Goal: Information Seeking & Learning: Learn about a topic

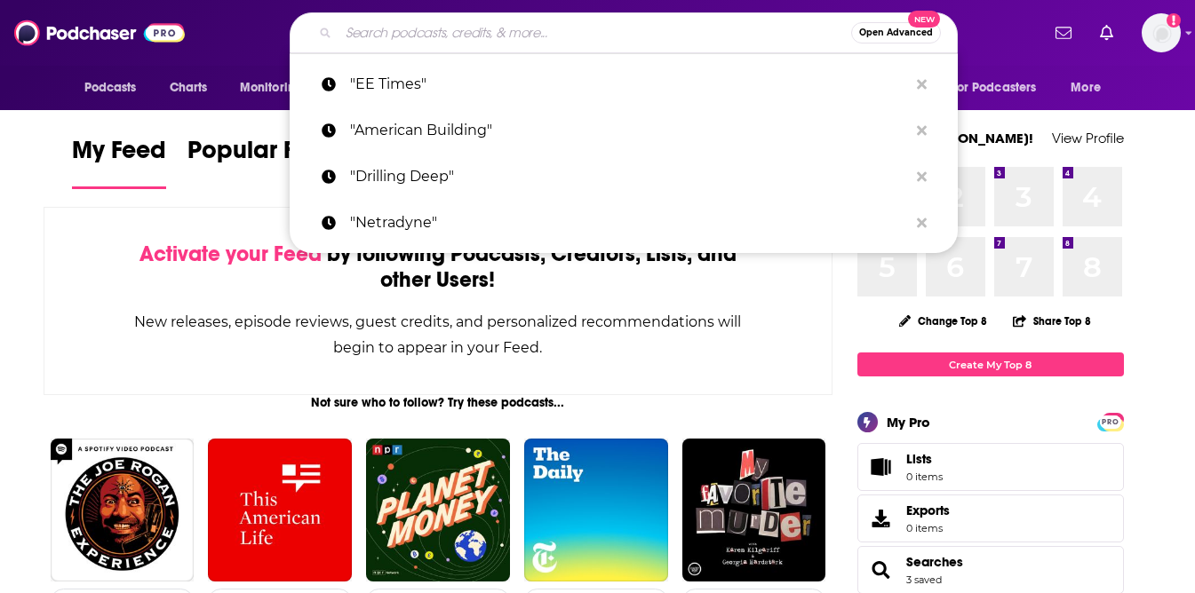
click at [510, 39] on input "Search podcasts, credits, & more..." at bounding box center [594, 33] width 513 height 28
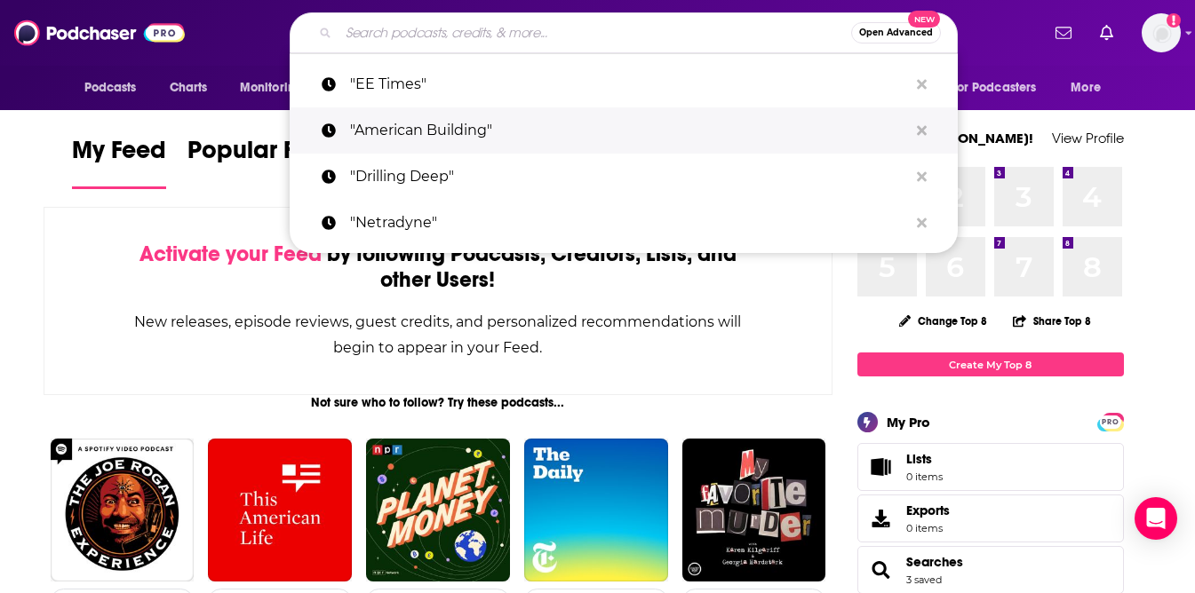
click at [498, 130] on p ""American Building"" at bounding box center [629, 130] width 558 height 46
type input ""American Building""
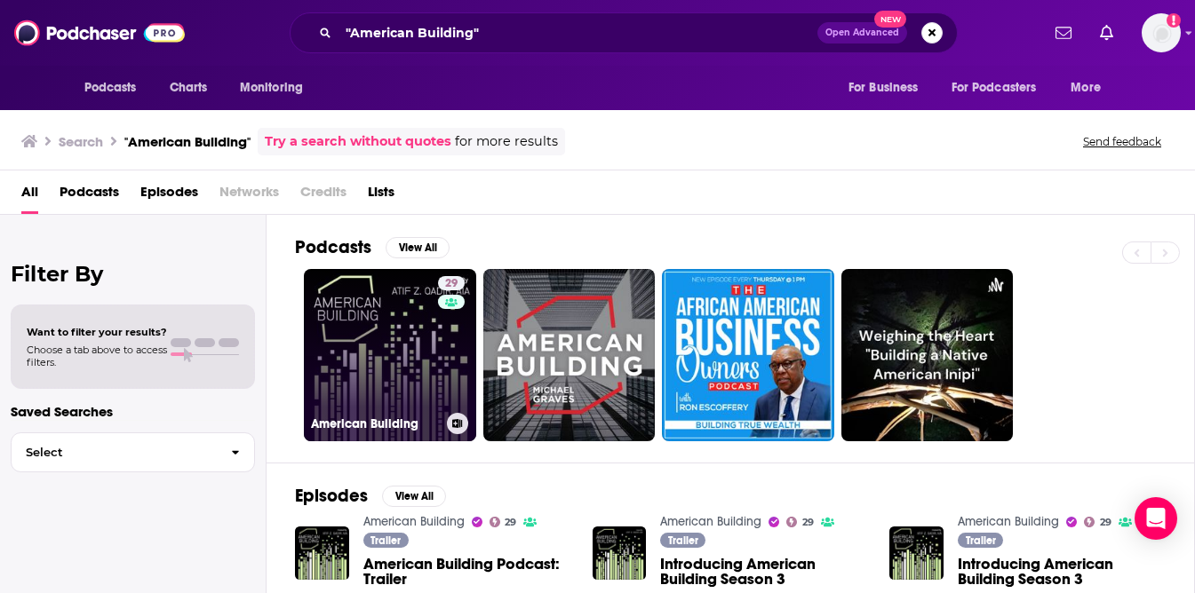
click at [402, 359] on link "29 American Building" at bounding box center [390, 355] width 172 height 172
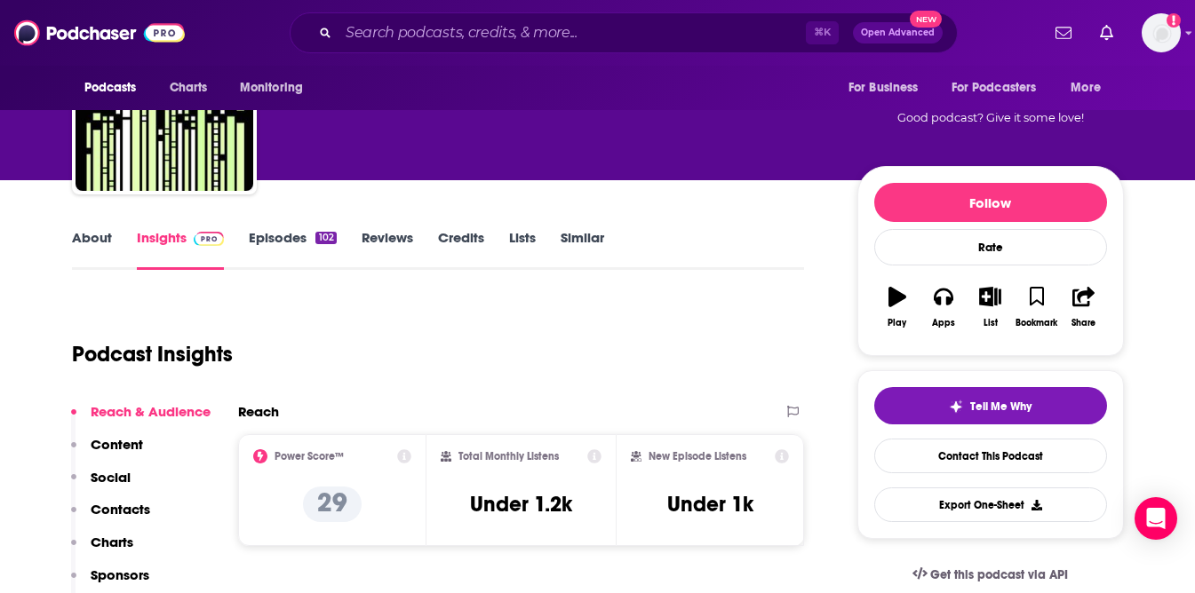
scroll to position [107, 0]
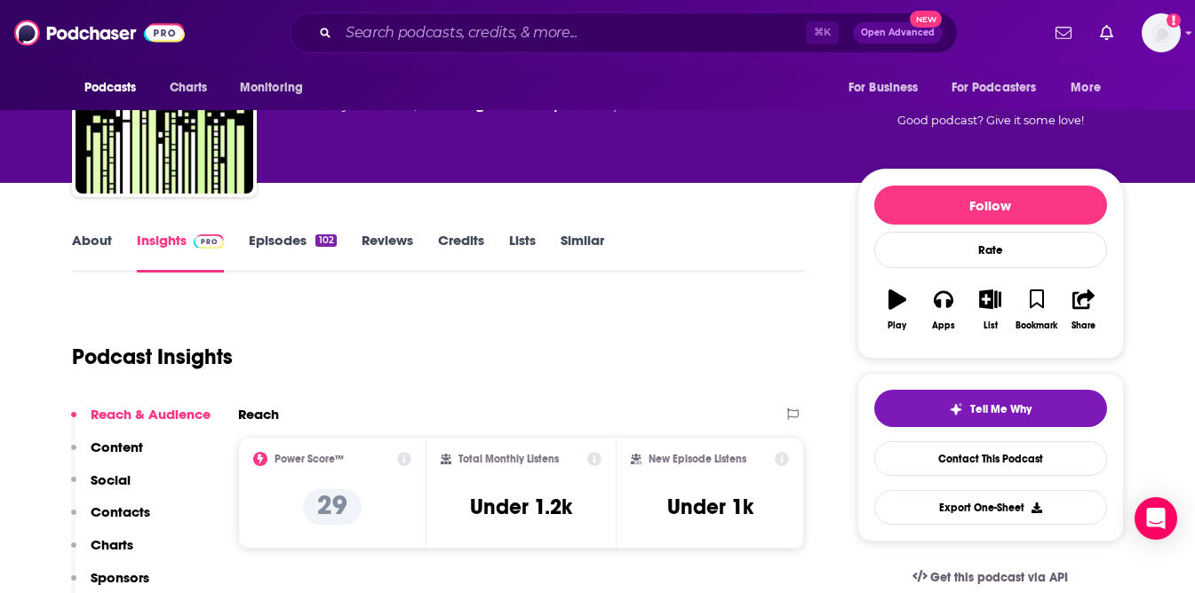
click at [84, 242] on link "About" at bounding box center [92, 252] width 40 height 41
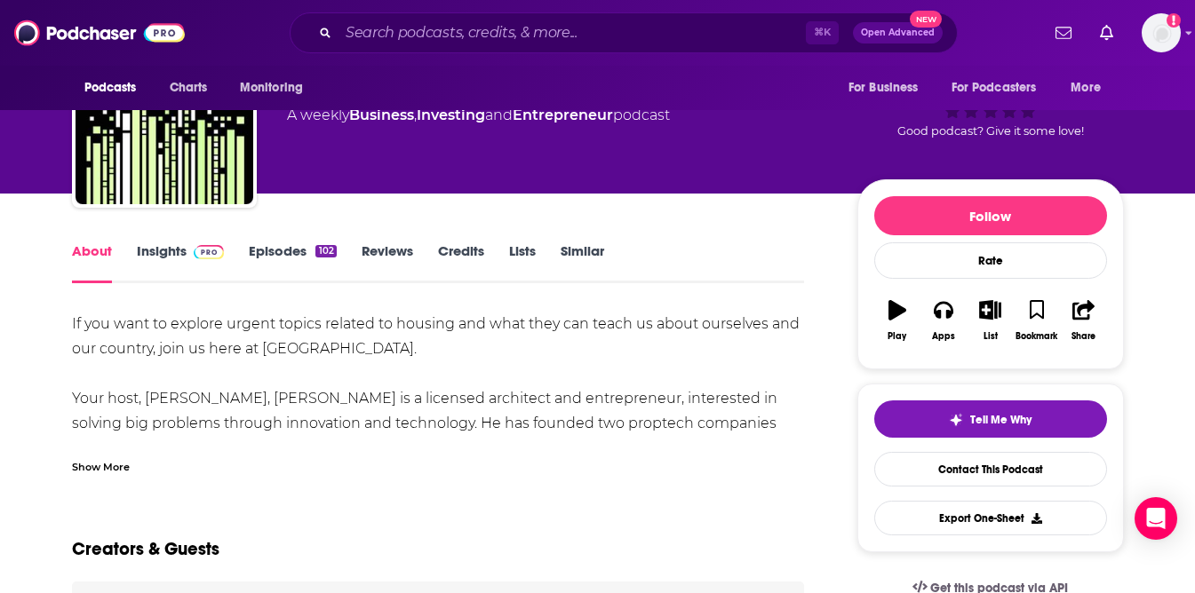
scroll to position [100, 0]
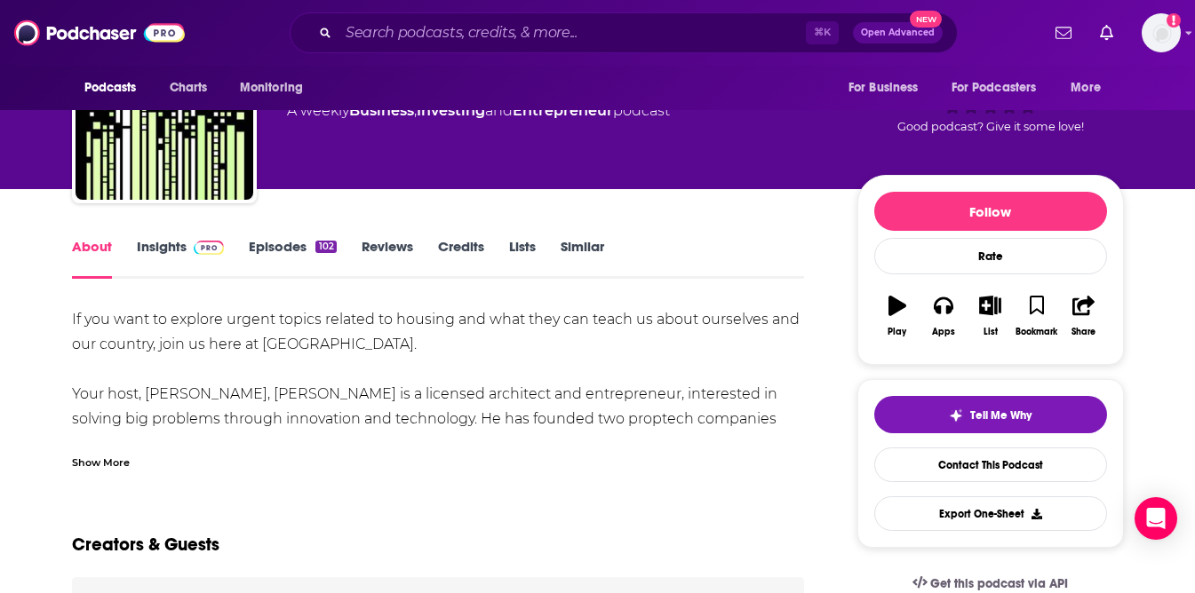
click at [99, 465] on div "Show More" at bounding box center [101, 461] width 58 height 17
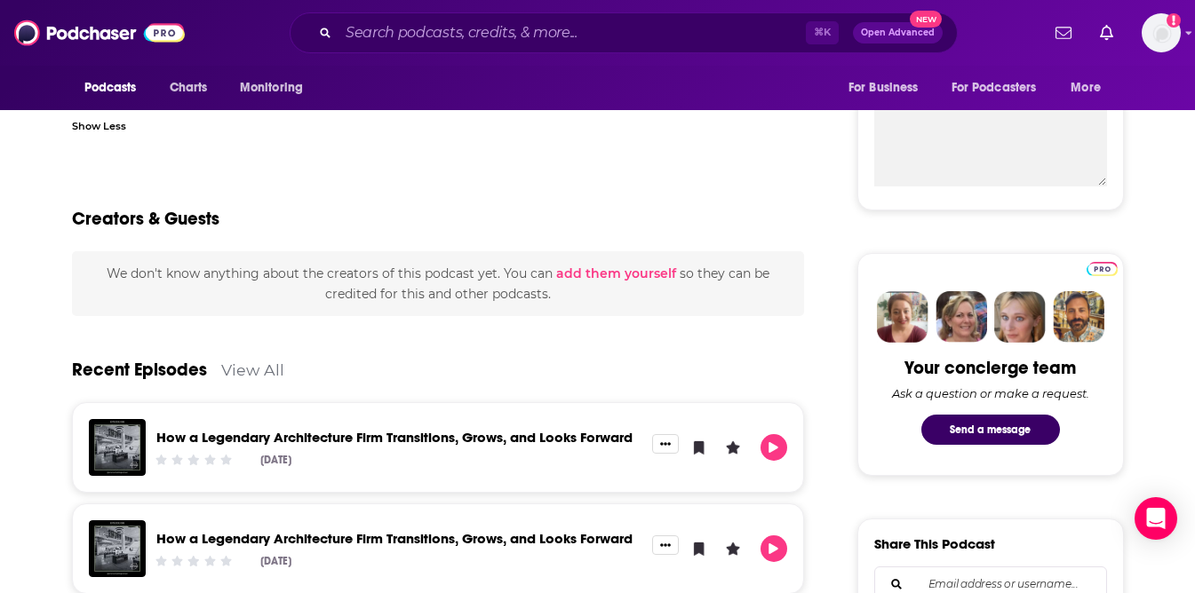
scroll to position [0, 0]
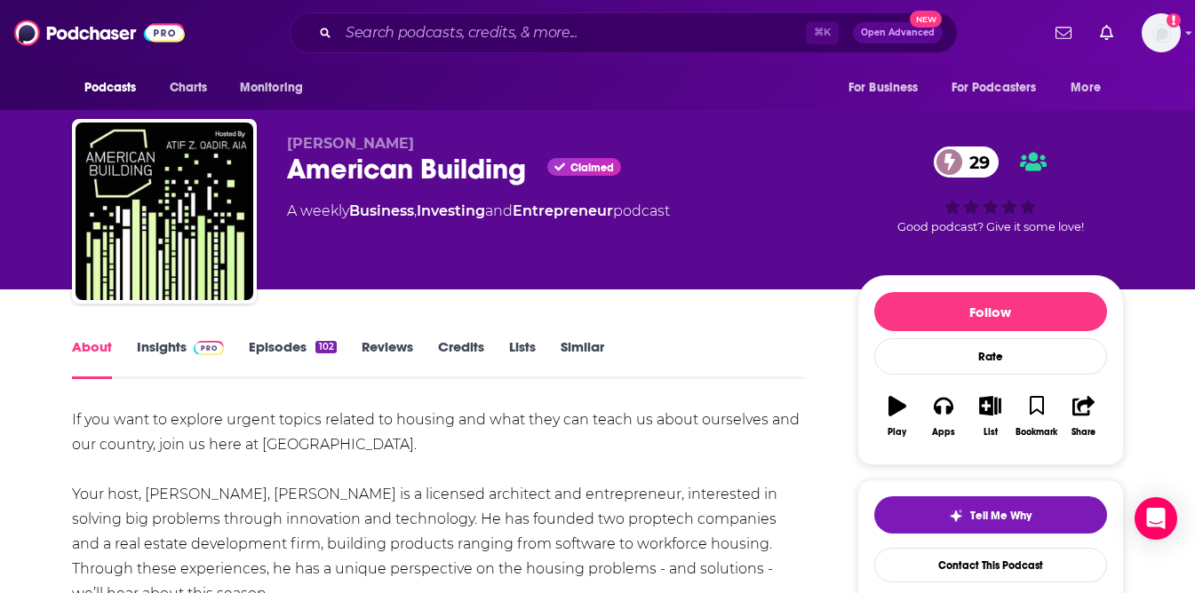
click at [285, 338] on link "Episodes 102" at bounding box center [292, 358] width 87 height 41
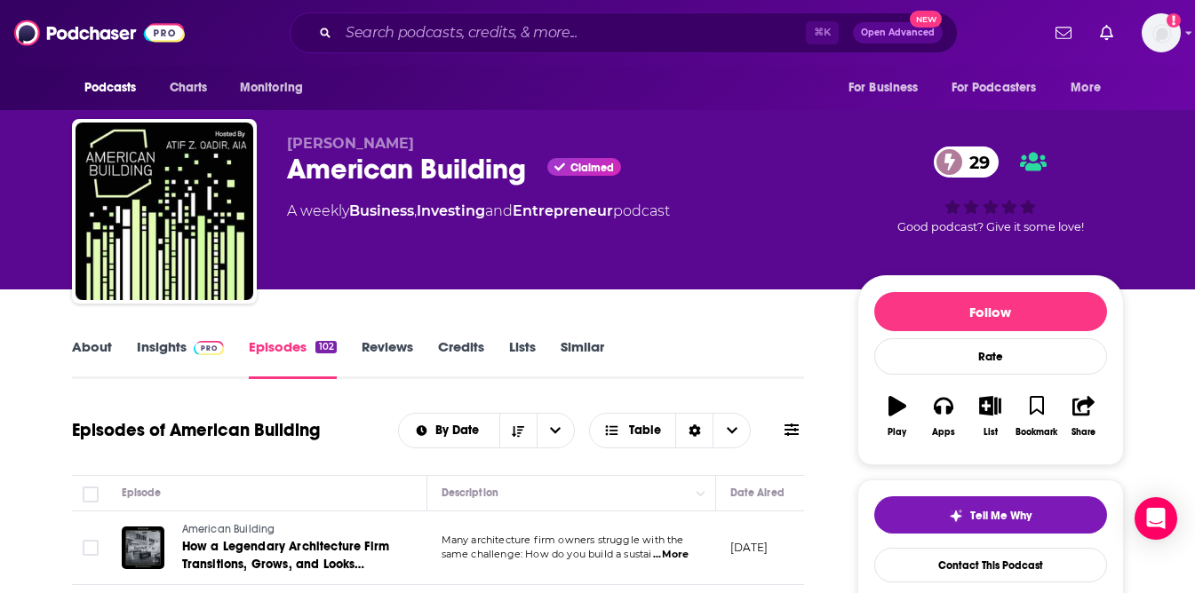
click at [156, 355] on link "Insights" at bounding box center [181, 358] width 88 height 41
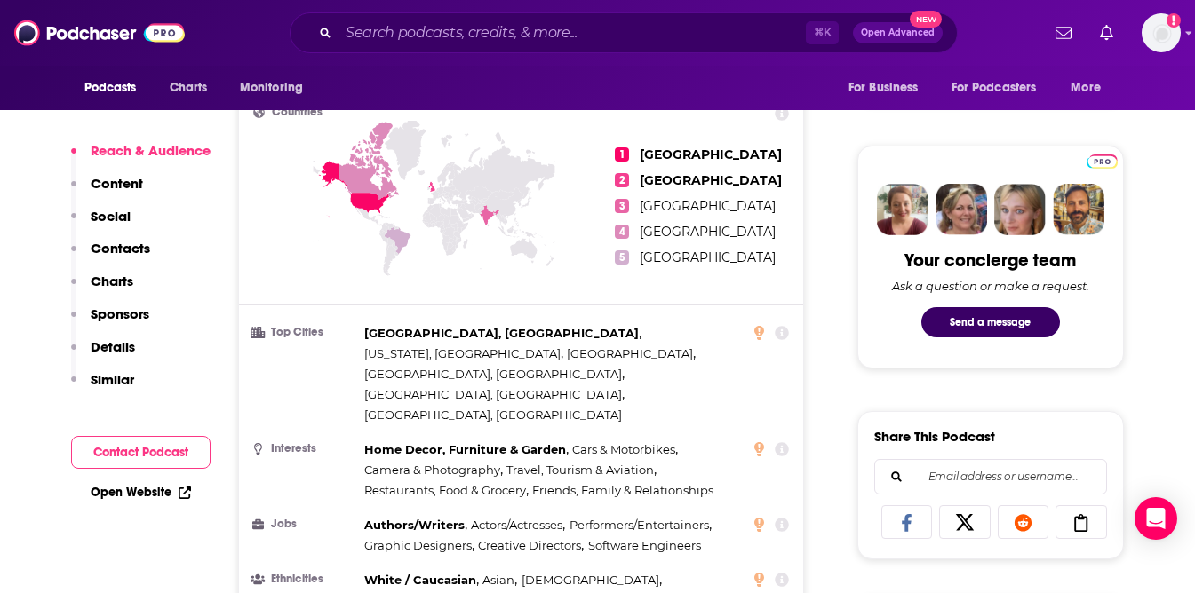
scroll to position [782, 0]
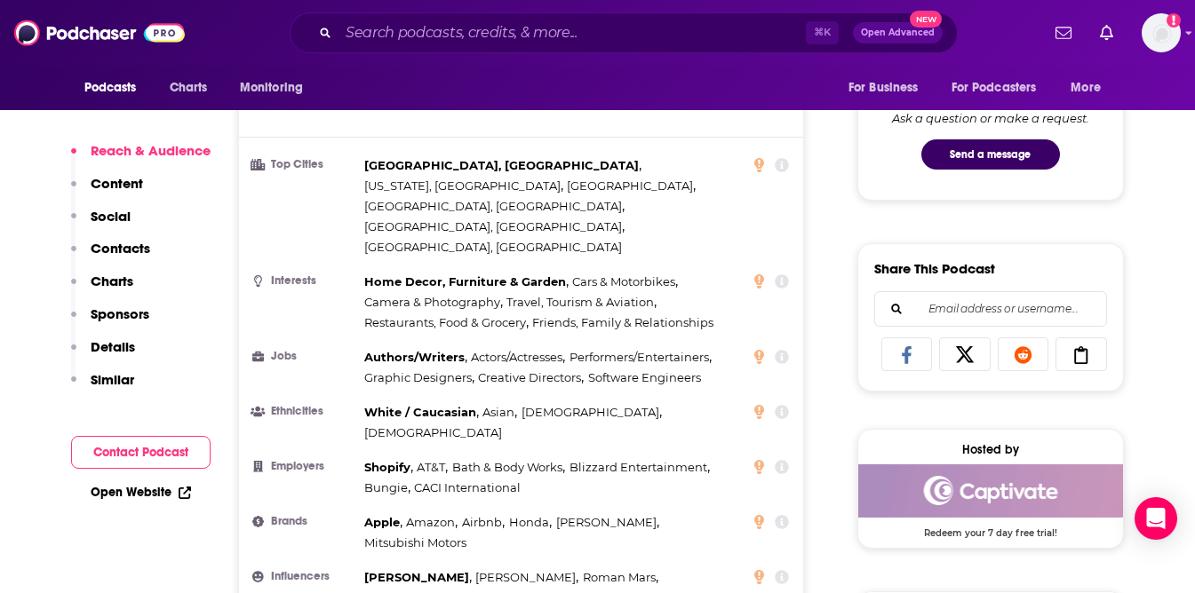
scroll to position [953, 0]
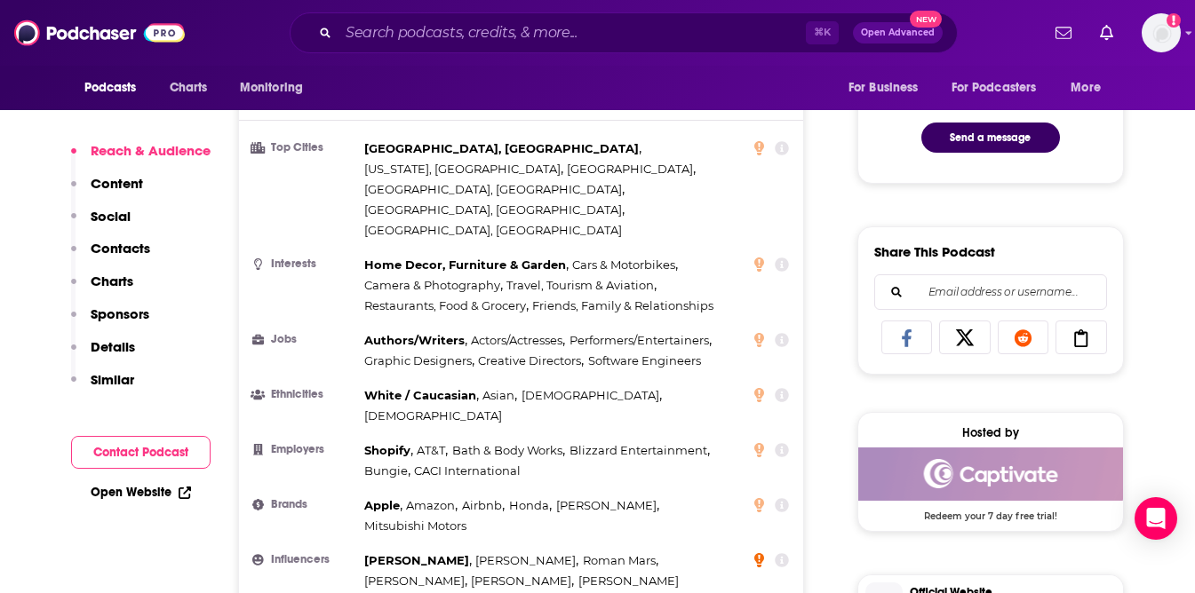
click at [759, 553] on icon at bounding box center [759, 560] width 10 height 14
click at [758, 498] on icon at bounding box center [759, 505] width 10 height 14
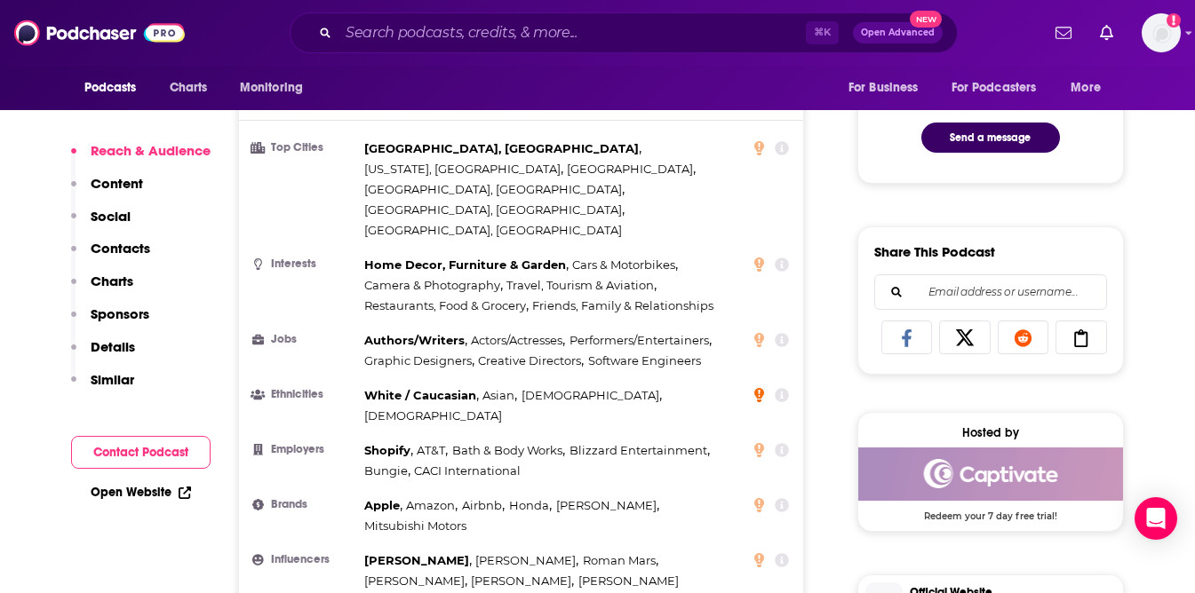
click at [760, 387] on icon at bounding box center [759, 394] width 10 height 14
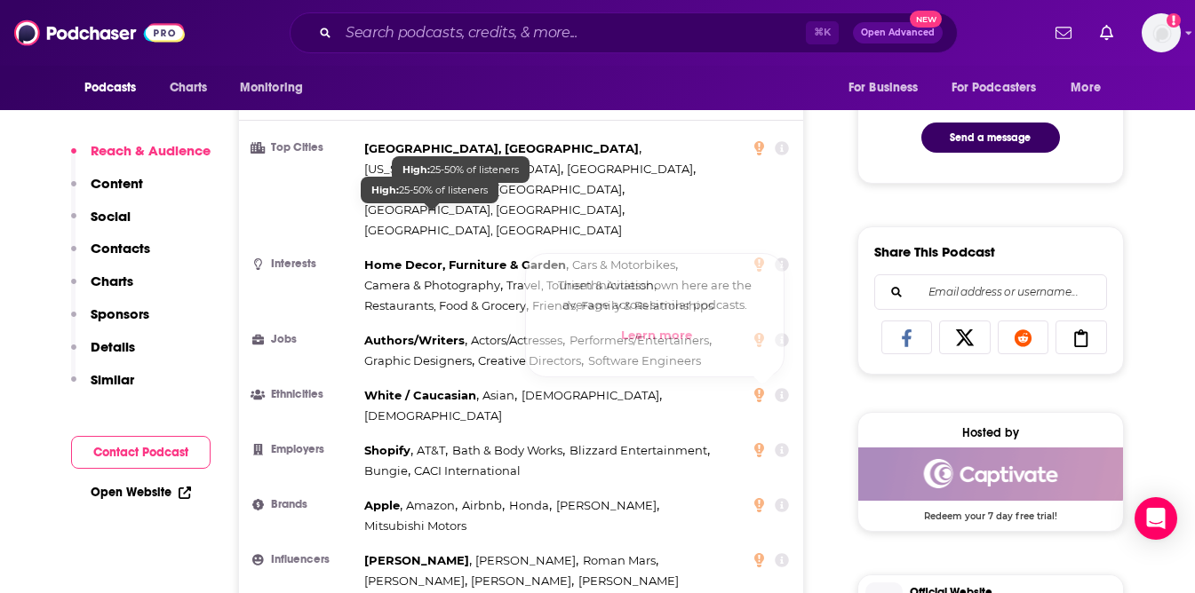
click at [450, 296] on span "Restaurants, Food & Grocery ," at bounding box center [446, 306] width 164 height 20
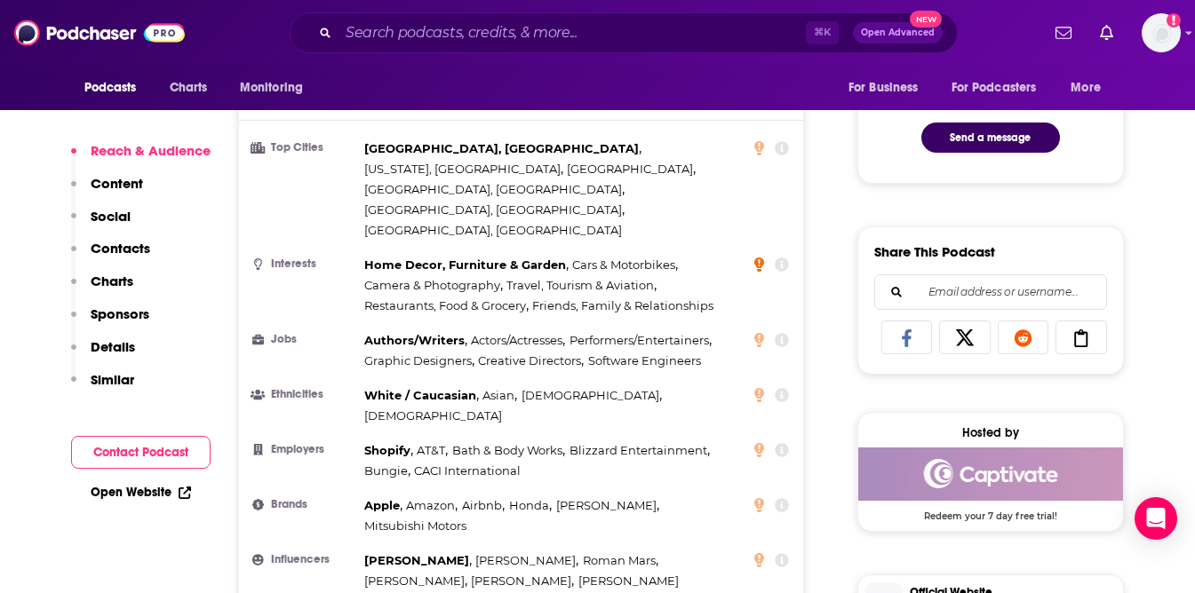
click at [759, 258] on icon at bounding box center [759, 265] width 10 height 14
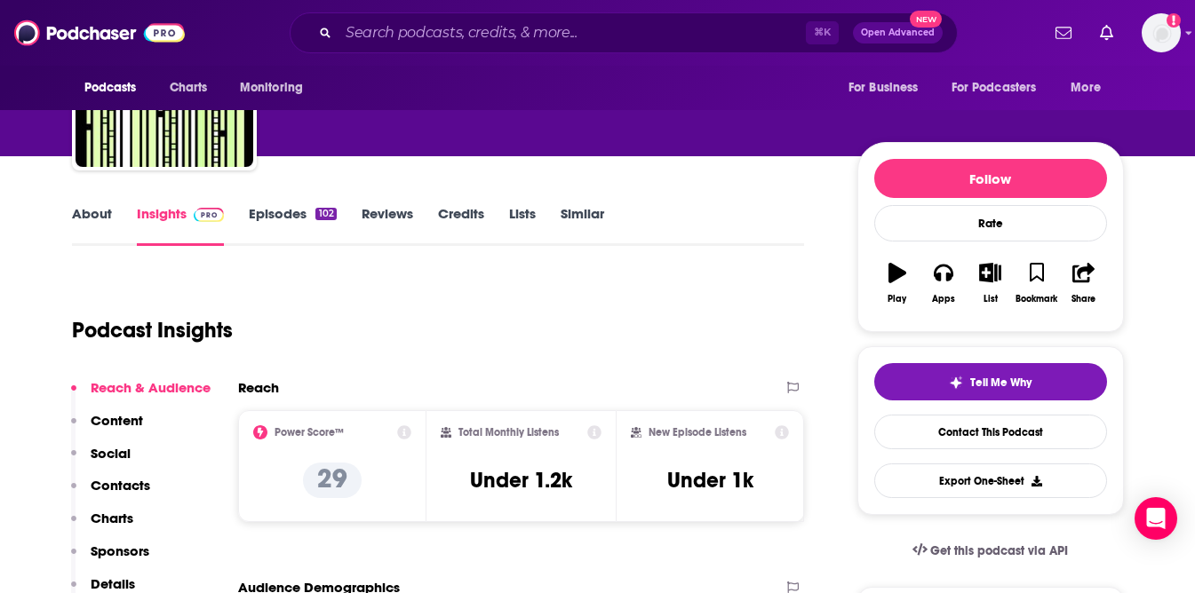
scroll to position [147, 0]
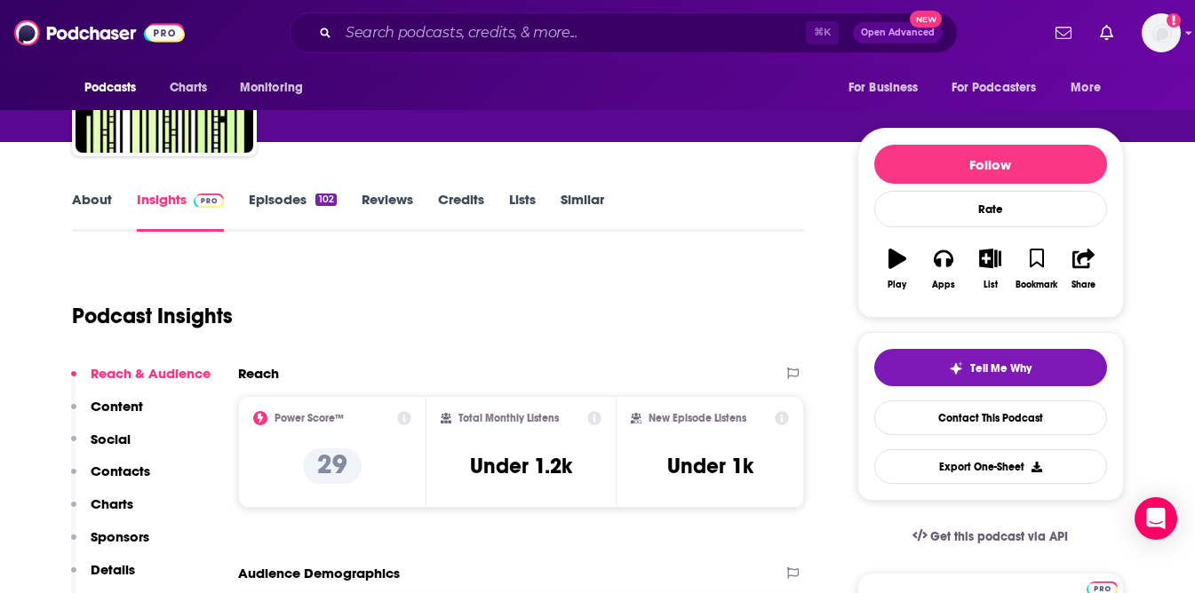
click at [259, 376] on h2 "Reach" at bounding box center [258, 373] width 41 height 17
